Goal: Task Accomplishment & Management: Manage account settings

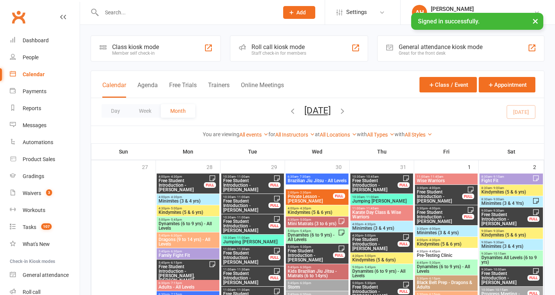
click at [126, 11] on input "text" at bounding box center [186, 12] width 174 height 11
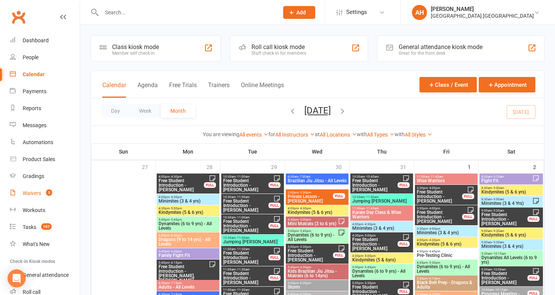
click at [40, 189] on link "Waivers 3" at bounding box center [45, 193] width 70 height 17
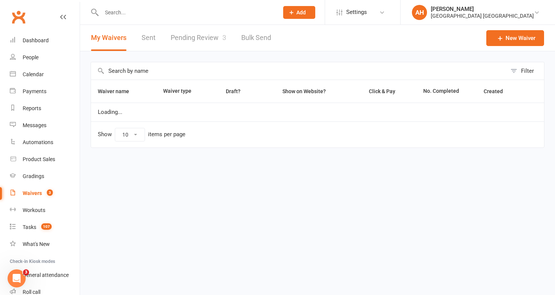
click at [218, 43] on link "Pending Review 3" at bounding box center [198, 38] width 55 height 26
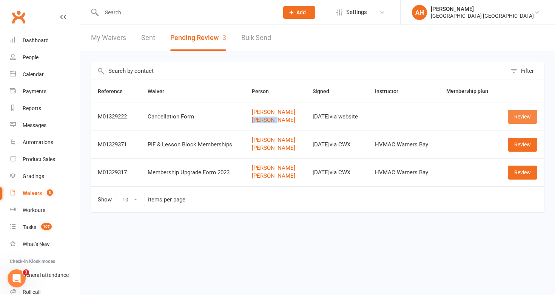
click at [526, 111] on link "Review" at bounding box center [522, 117] width 29 height 14
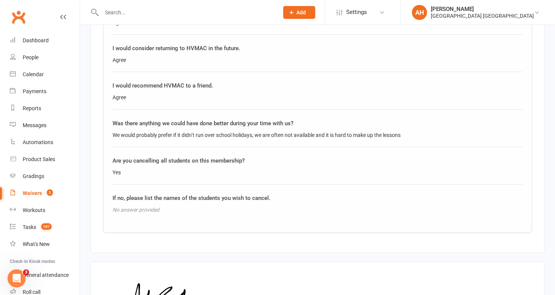
scroll to position [962, 0]
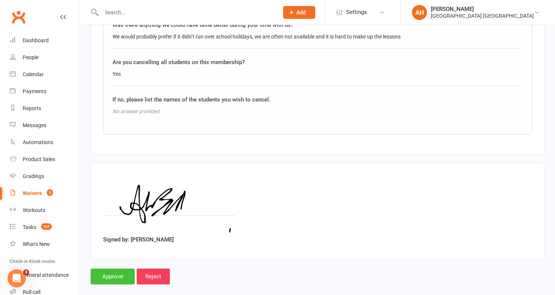
click at [118, 272] on input "Approve" at bounding box center [113, 277] width 44 height 16
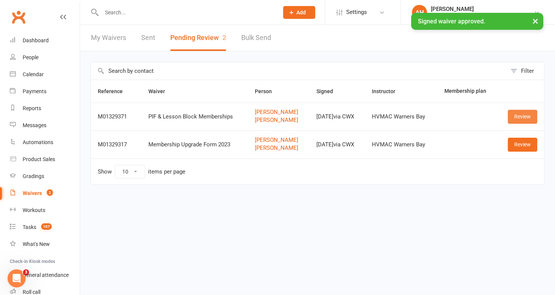
click at [515, 117] on link "Review" at bounding box center [522, 117] width 29 height 14
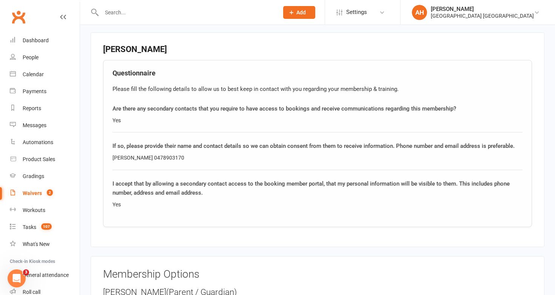
scroll to position [766, 0]
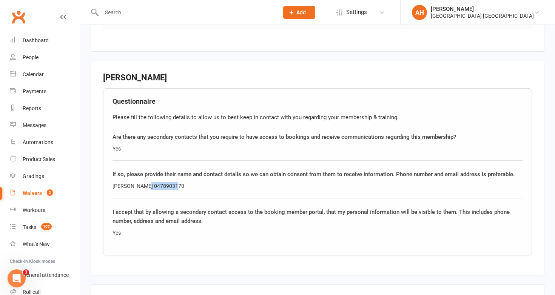
drag, startPoint x: 171, startPoint y: 184, endPoint x: 140, endPoint y: 185, distance: 31.0
click at [140, 185] on div "Bella Goura 0478903170" at bounding box center [317, 186] width 410 height 8
copy div "0478903170"
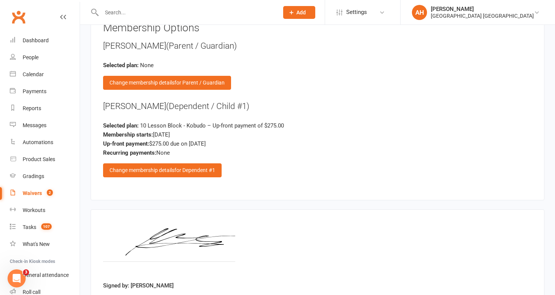
scroll to position [1039, 0]
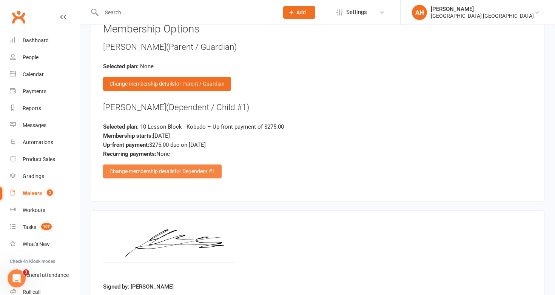
click at [200, 170] on span "for Dependent #1" at bounding box center [194, 171] width 41 height 6
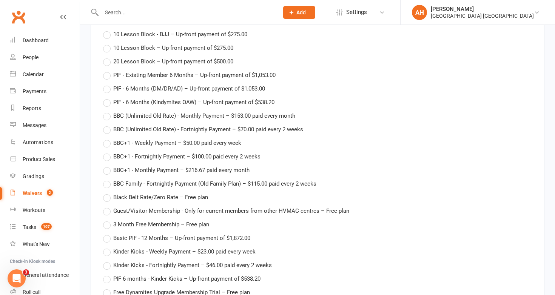
scroll to position [1602, 0]
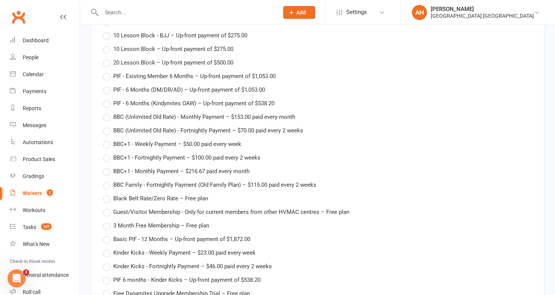
click at [108, 60] on label "20 Lesson Block – Up-front payment of $500.00" at bounding box center [168, 62] width 130 height 9
click at [108, 58] on input "20 Lesson Block – Up-front payment of $500.00" at bounding box center [105, 58] width 5 height 0
type input "20 Lesson Block"
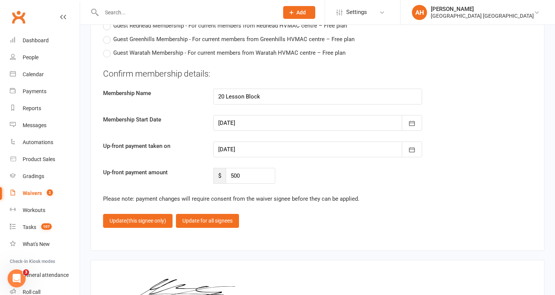
scroll to position [2099, 0]
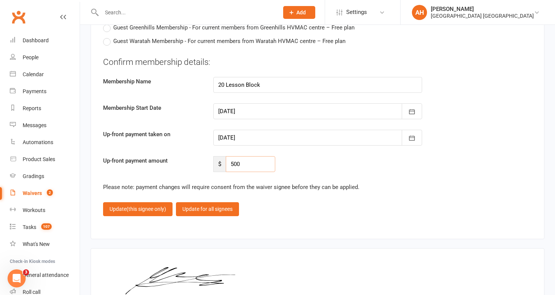
drag, startPoint x: 260, startPoint y: 165, endPoint x: 207, endPoint y: 161, distance: 52.6
click at [208, 161] on div "$ 500" at bounding box center [244, 164] width 73 height 16
type input "0"
click at [150, 212] on button "Update (this signee only)" at bounding box center [137, 209] width 69 height 14
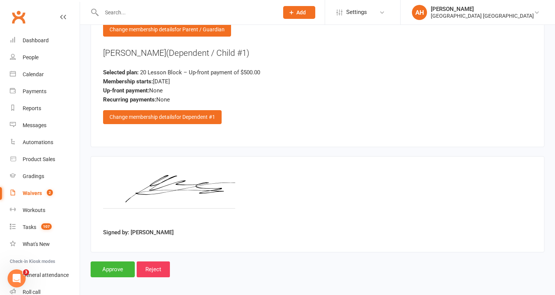
scroll to position [1094, 0]
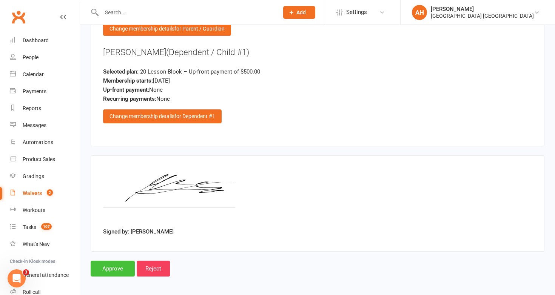
click at [114, 269] on input "Approve" at bounding box center [113, 269] width 44 height 16
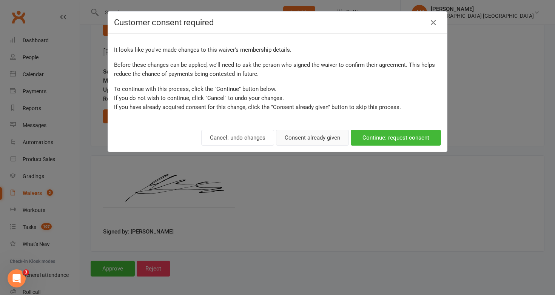
click at [329, 139] on button "Consent already given" at bounding box center [312, 138] width 73 height 16
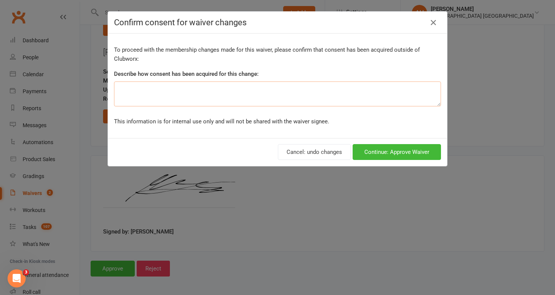
click at [325, 92] on textarea at bounding box center [277, 94] width 327 height 25
type textarea "Verbal"
click at [420, 155] on button "Continue: Approve Waiver" at bounding box center [396, 152] width 88 height 16
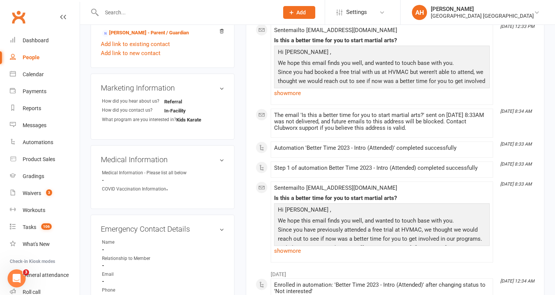
scroll to position [265, 0]
click at [146, 56] on link "Add link to new contact" at bounding box center [131, 52] width 60 height 9
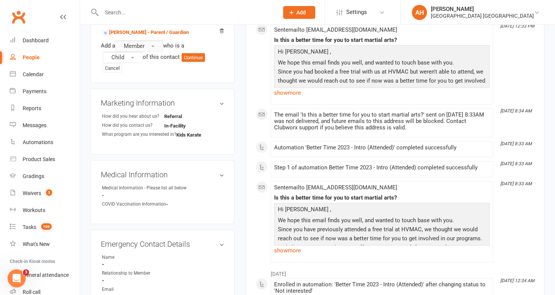
click at [140, 45] on span "Member" at bounding box center [134, 46] width 21 height 7
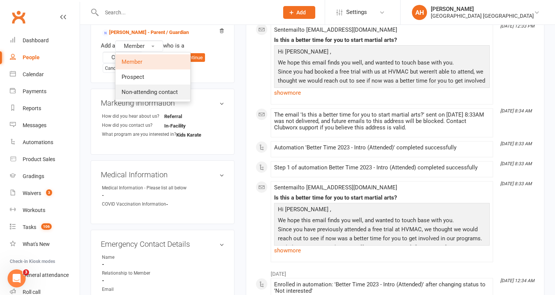
click at [147, 91] on span "Non-attending contact" at bounding box center [150, 92] width 56 height 7
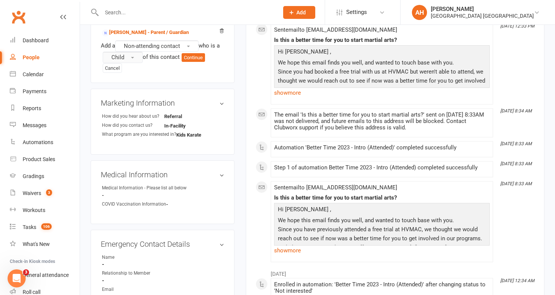
click at [130, 55] on button "Child" at bounding box center [123, 57] width 40 height 11
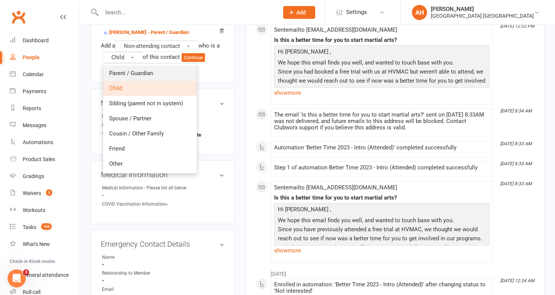
click at [132, 67] on link "Parent / Guardian" at bounding box center [150, 73] width 94 height 15
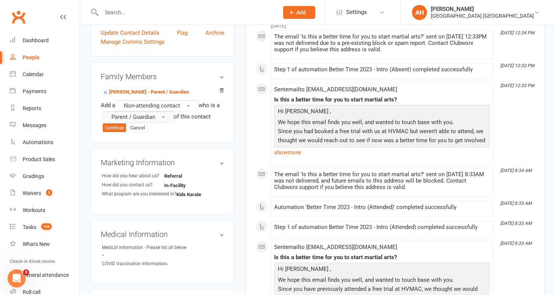
scroll to position [205, 0]
click at [112, 128] on button "Continue" at bounding box center [114, 128] width 23 height 9
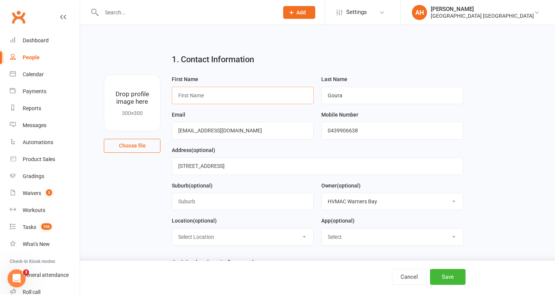
click at [270, 101] on input "text" at bounding box center [243, 95] width 142 height 17
type input "Bella"
drag, startPoint x: 368, startPoint y: 131, endPoint x: 315, endPoint y: 122, distance: 53.7
click at [315, 122] on form "First Name Bella Last Name Goura Email matthewgoura@gmail.com Mobile Number 043…" at bounding box center [317, 163] width 299 height 177
paste input "78903170"
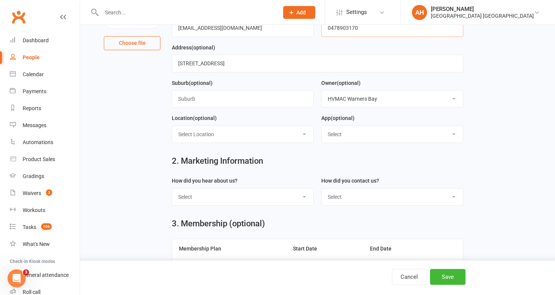
scroll to position [103, 0]
type input "0478903170"
click at [283, 191] on select "Select Internet Facebook Referral Flyer Sign Direct Mail Demo Other" at bounding box center [242, 196] width 141 height 17
select select "Referral"
click at [346, 194] on select "Select Phone Email In-Facility" at bounding box center [392, 196] width 141 height 17
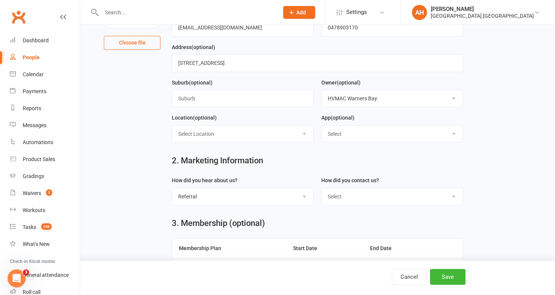
select select "In-Facility"
click at [449, 278] on button "Save" at bounding box center [447, 277] width 35 height 16
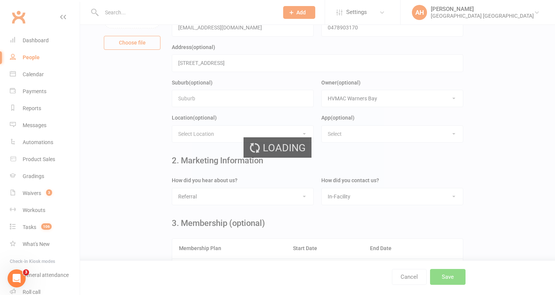
scroll to position [0, 0]
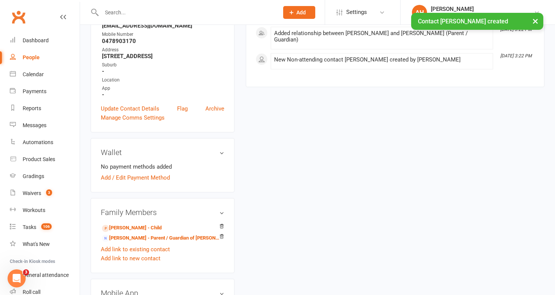
scroll to position [130, 0]
click at [135, 226] on link "Leo Goura - Child" at bounding box center [132, 228] width 60 height 8
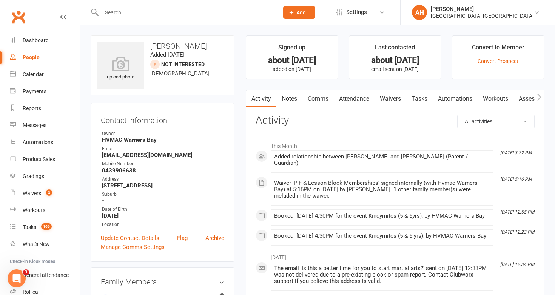
click at [363, 99] on link "Attendance" at bounding box center [354, 98] width 41 height 17
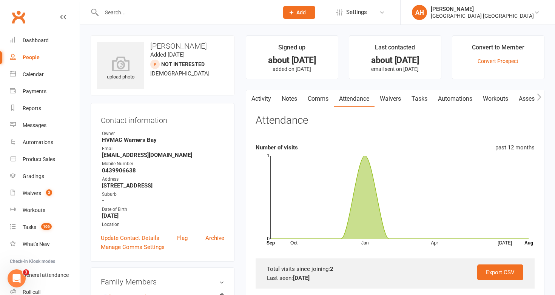
click at [290, 97] on link "Notes" at bounding box center [289, 98] width 26 height 17
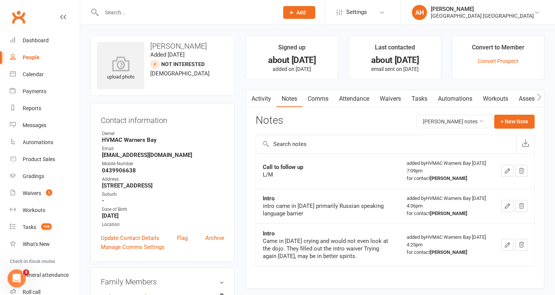
click at [365, 95] on link "Attendance" at bounding box center [354, 98] width 41 height 17
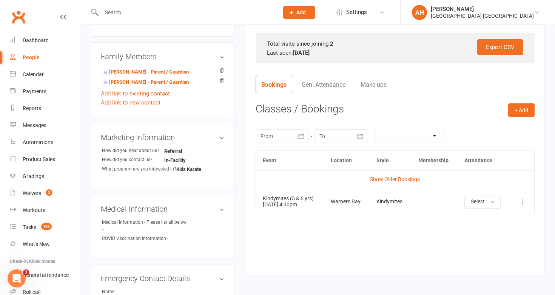
scroll to position [226, 0]
click at [399, 180] on link "Show Older Bookings" at bounding box center [395, 178] width 50 height 6
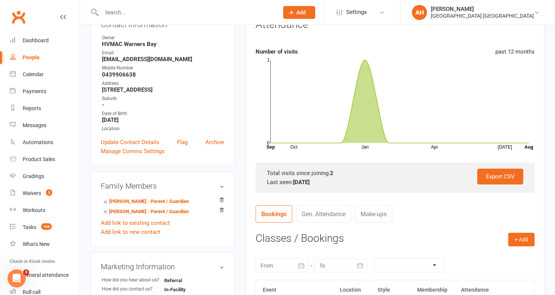
scroll to position [0, 0]
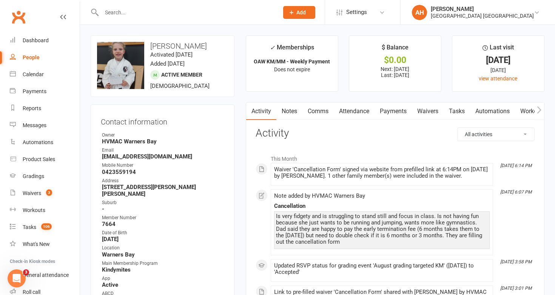
click at [426, 112] on link "Waivers" at bounding box center [428, 111] width 32 height 17
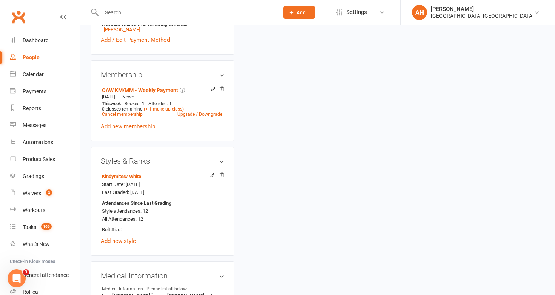
scroll to position [397, 0]
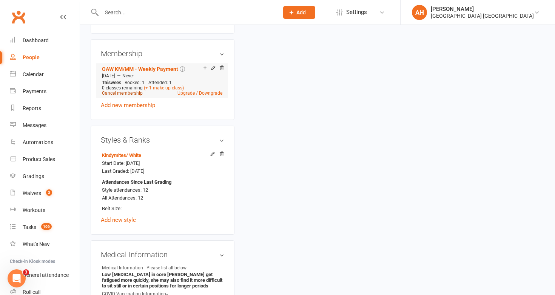
click at [139, 91] on link "Cancel membership" at bounding box center [122, 93] width 41 height 5
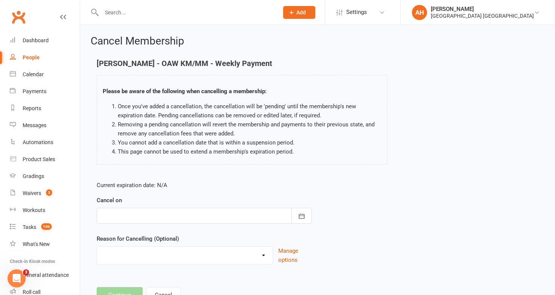
click at [140, 213] on div at bounding box center [204, 216] width 215 height 16
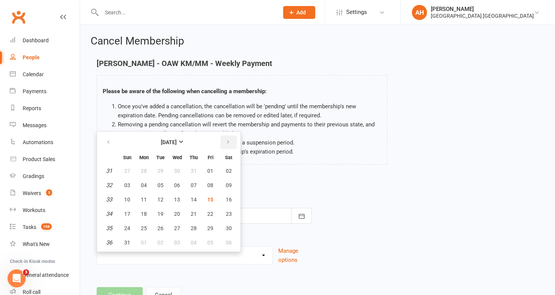
click at [229, 148] on button "button" at bounding box center [228, 142] width 16 height 14
click at [128, 202] on button "14" at bounding box center [127, 200] width 16 height 14
type input "14 Sep 2025"
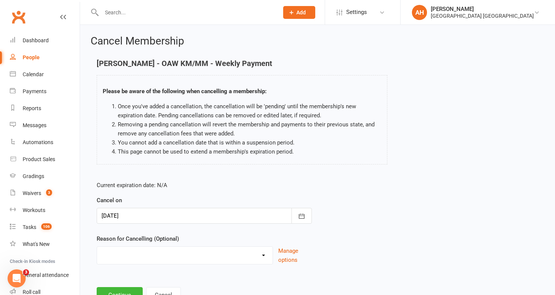
click at [135, 253] on select "Family commitments/circumstances Financial Holiday Lost interest Medical/Injury…" at bounding box center [184, 254] width 175 height 15
select select "3"
click at [129, 291] on button "Continue" at bounding box center [120, 295] width 46 height 16
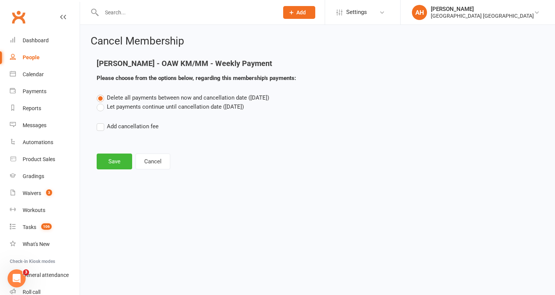
click at [101, 110] on label "Let payments continue until cancellation date (Sep 14, 2025)" at bounding box center [170, 106] width 147 height 9
click at [101, 102] on input "Let payments continue until cancellation date (Sep 14, 2025)" at bounding box center [99, 102] width 5 height 0
click at [114, 164] on button "Save" at bounding box center [114, 162] width 35 height 16
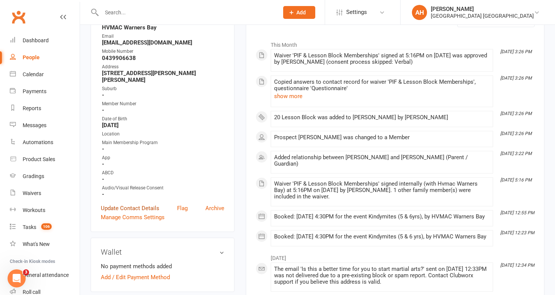
click at [140, 204] on link "Update Contact Details" at bounding box center [130, 208] width 58 height 9
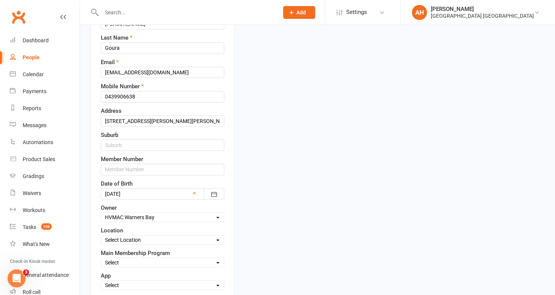
scroll to position [118, 0]
click at [179, 169] on input "text" at bounding box center [162, 168] width 123 height 11
type input "7767"
click at [188, 148] on input "text" at bounding box center [162, 144] width 123 height 11
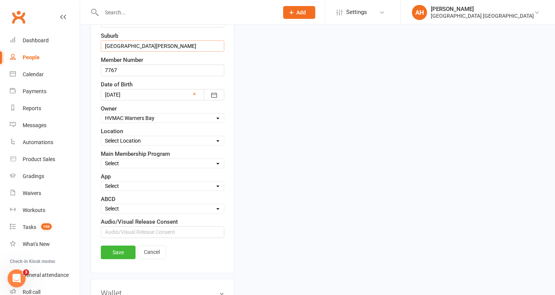
scroll to position [224, 0]
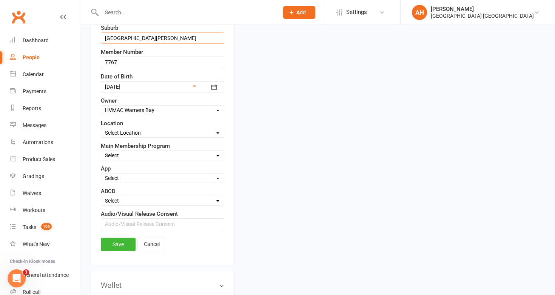
type input "[GEOGRAPHIC_DATA][PERSON_NAME]"
click at [129, 156] on select "Select Minimites Dynamites Kindymites Dragons Adults Fight Fit BJJ Kobudo Kinde…" at bounding box center [162, 155] width 123 height 8
select select "Kindymites"
click at [116, 245] on link "Save" at bounding box center [118, 245] width 35 height 14
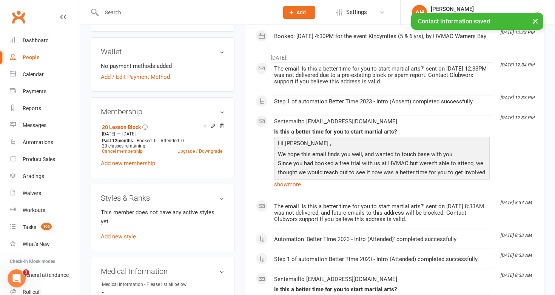
scroll to position [315, 0]
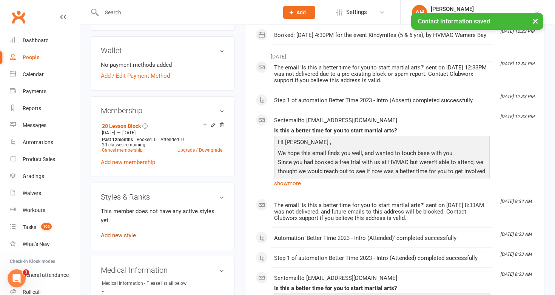
click at [125, 232] on link "Add new style" at bounding box center [118, 235] width 35 height 7
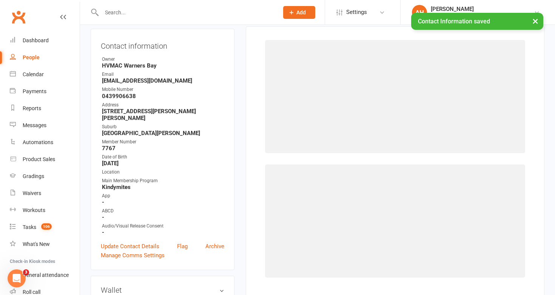
scroll to position [65, 0]
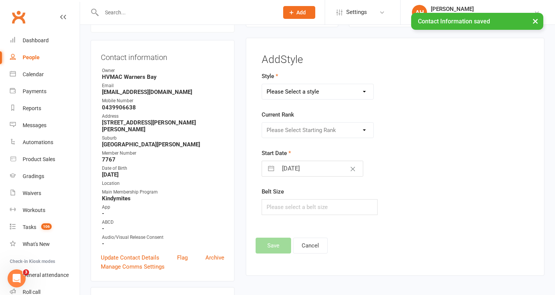
click at [314, 89] on select "Please Select a style Brazilian Jiu Jitsu Dragons & Adults Dynamites Fight Fit …" at bounding box center [318, 91] width 112 height 15
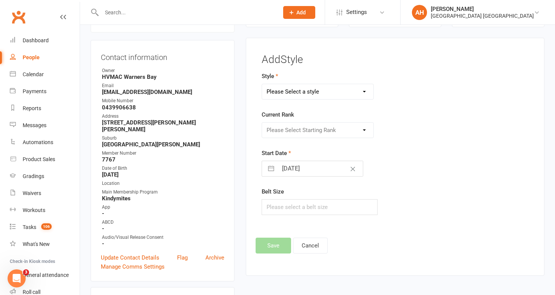
select select "1689"
click at [304, 131] on select "Please Select Starting Rank White Yellow Orange [PERSON_NAME] Blue Purple Brown…" at bounding box center [318, 130] width 112 height 15
select select "16490"
click at [272, 250] on button "Save" at bounding box center [272, 246] width 35 height 16
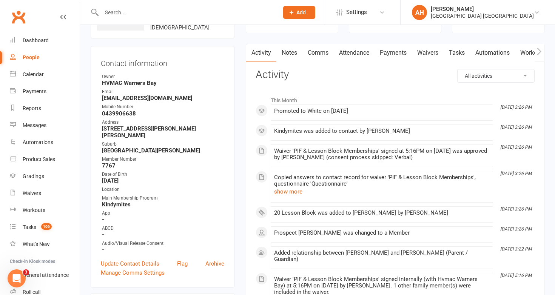
scroll to position [0, 0]
